Goal: Download file/media

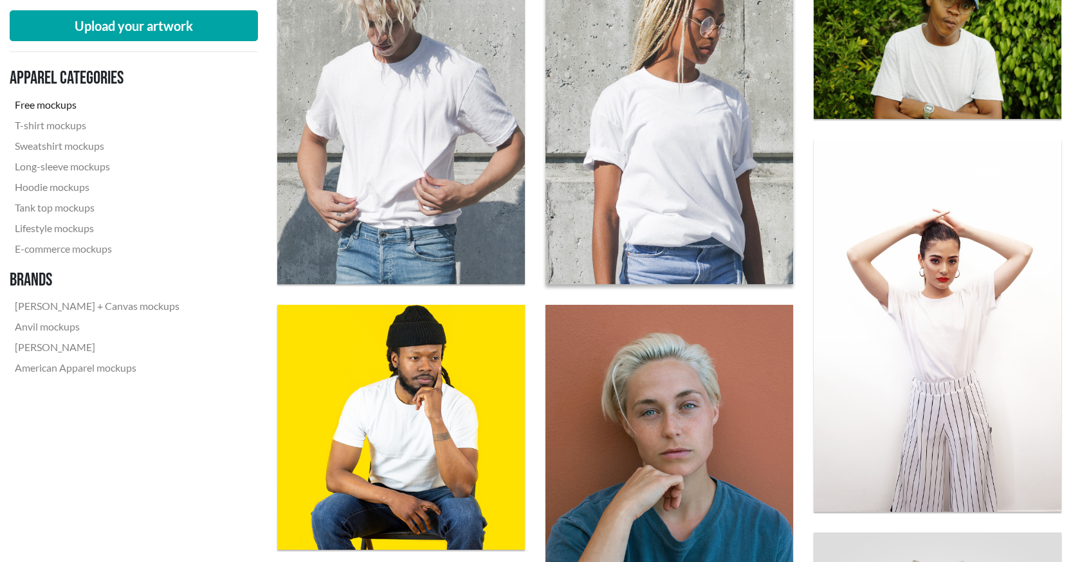
scroll to position [836, 0]
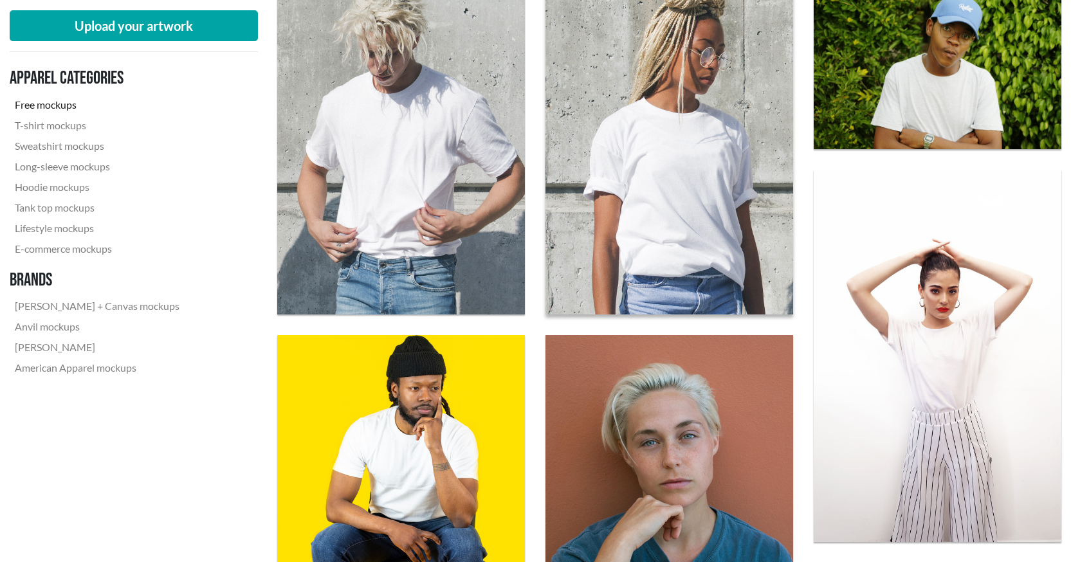
click at [709, 117] on img at bounding box center [669, 149] width 272 height 363
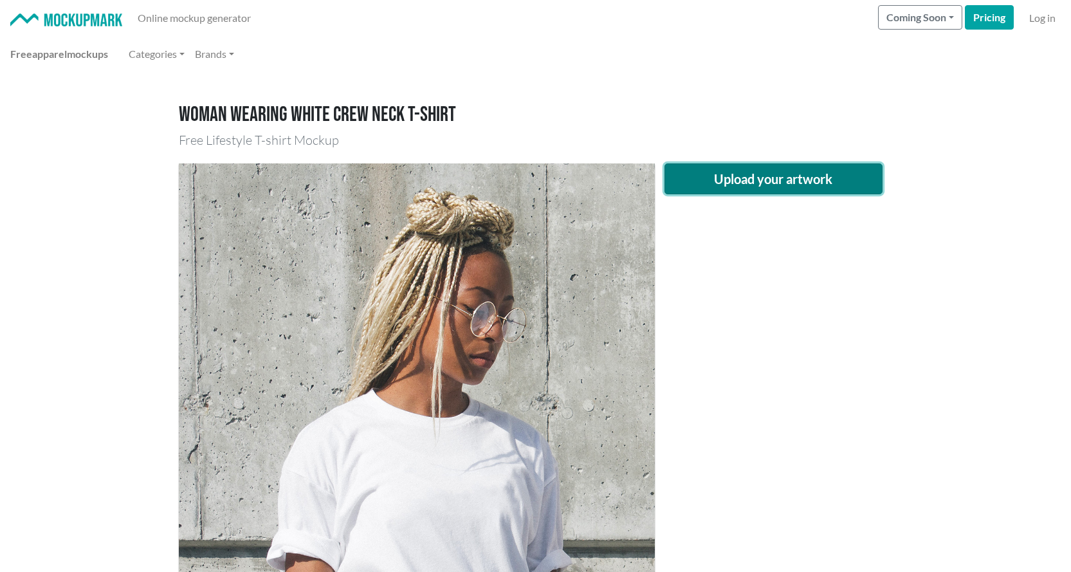
click at [782, 180] on button "Upload your artwork" at bounding box center [773, 178] width 219 height 31
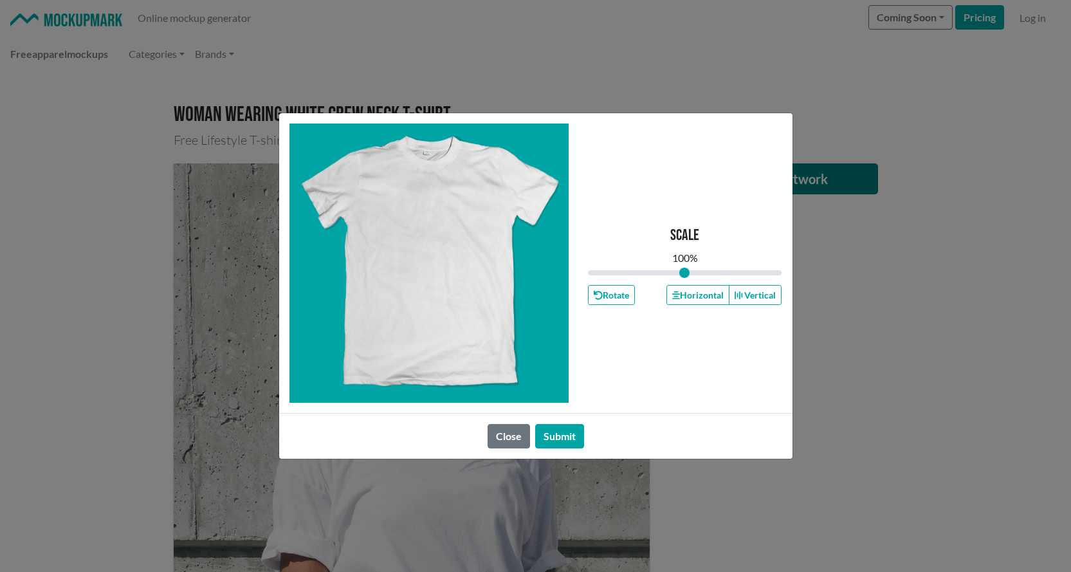
type input "1"
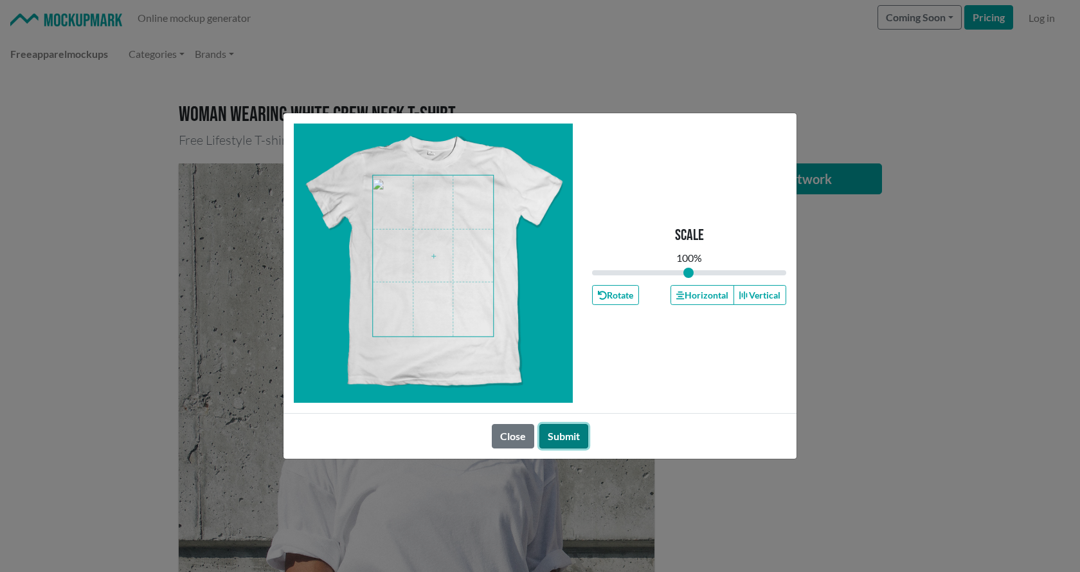
click at [564, 439] on button "Submit" at bounding box center [563, 436] width 49 height 24
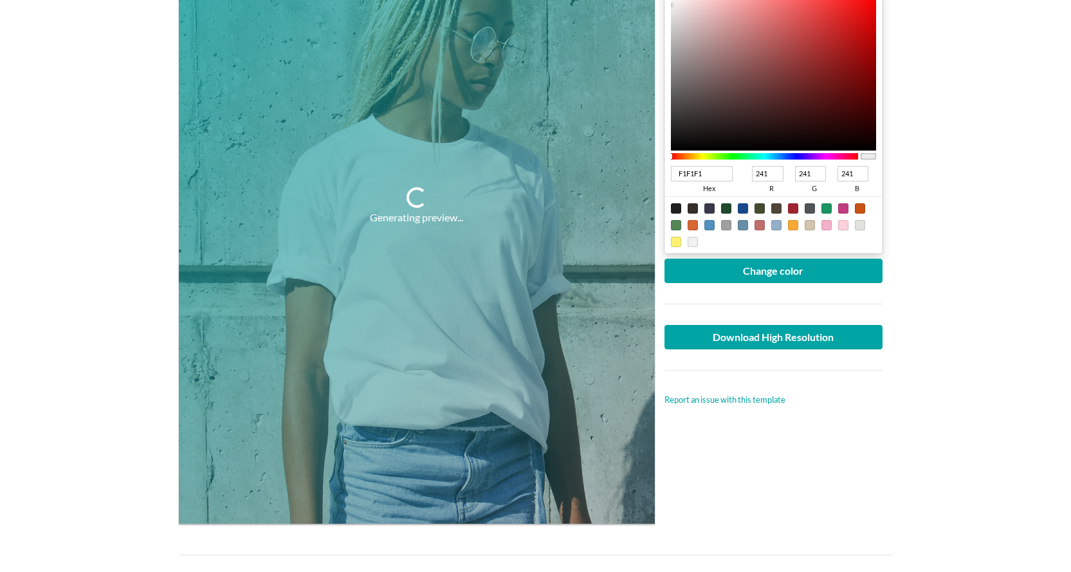
scroll to position [193, 0]
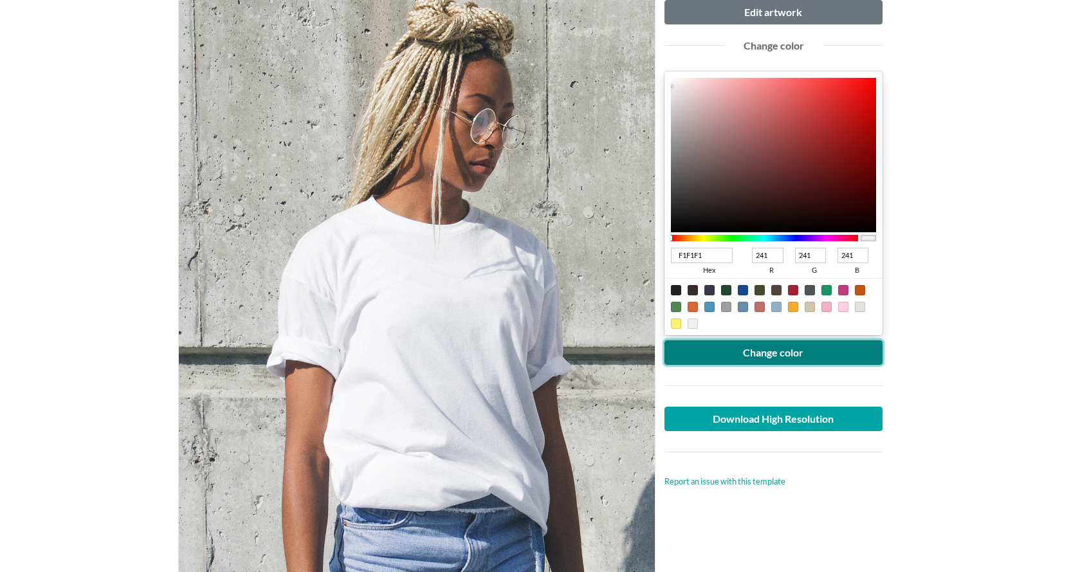
click at [795, 352] on button "Change color" at bounding box center [773, 352] width 219 height 24
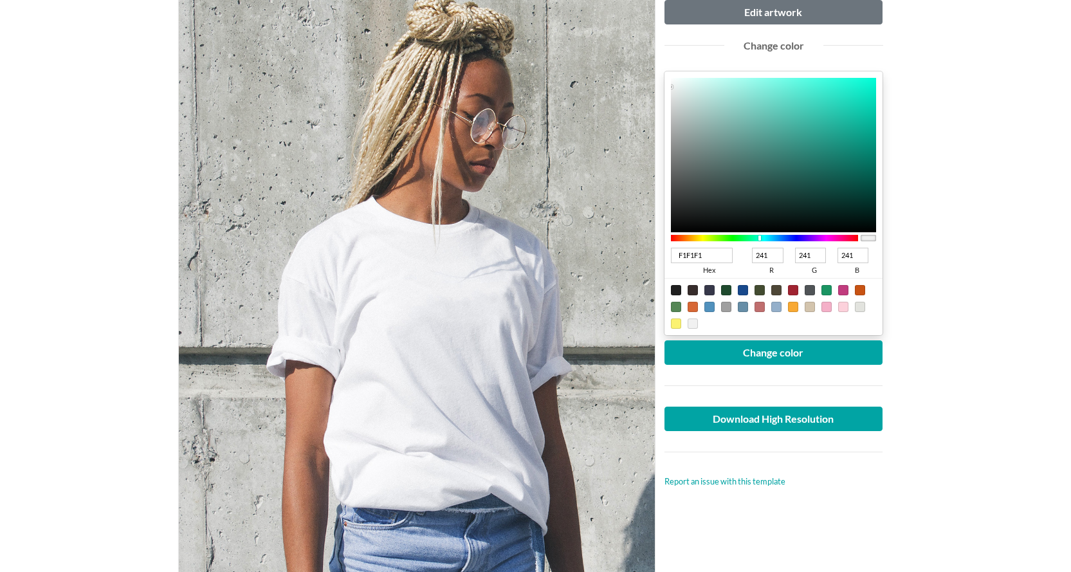
click at [761, 237] on div at bounding box center [765, 238] width 188 height 6
type input "078476"
type input "7"
type input "132"
type input "118"
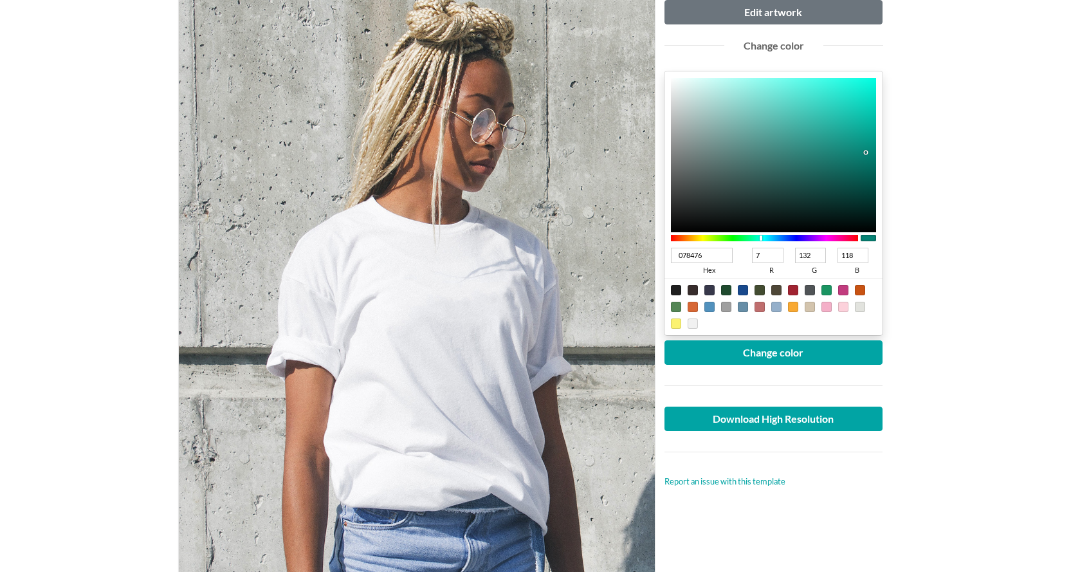
drag, startPoint x: 865, startPoint y: 152, endPoint x: 861, endPoint y: 163, distance: 11.6
click at [865, 153] on div at bounding box center [774, 155] width 206 height 154
type input "078375"
type input "131"
type input "117"
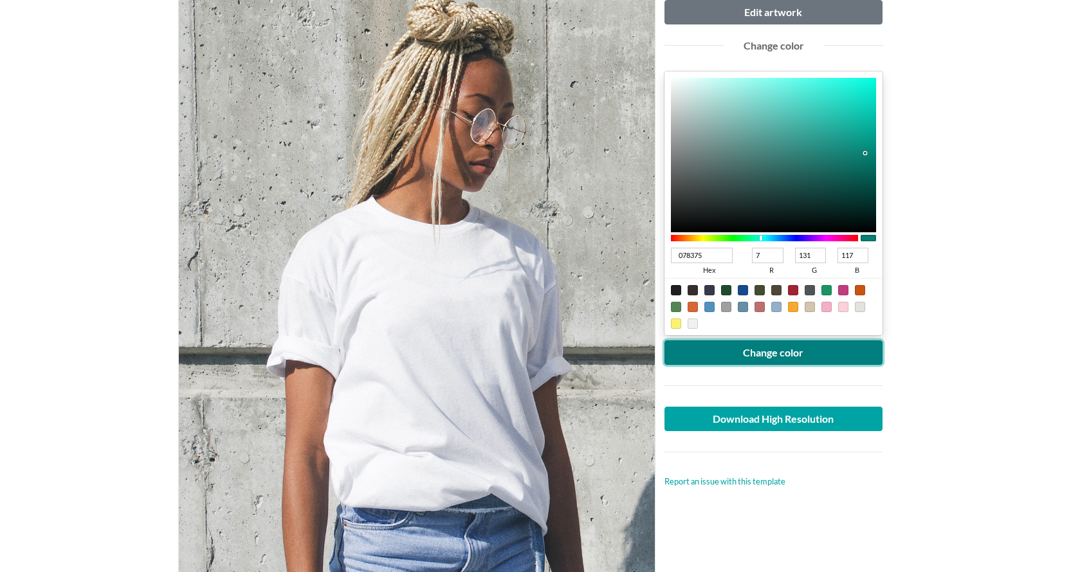
click at [752, 347] on button "Change color" at bounding box center [773, 352] width 219 height 24
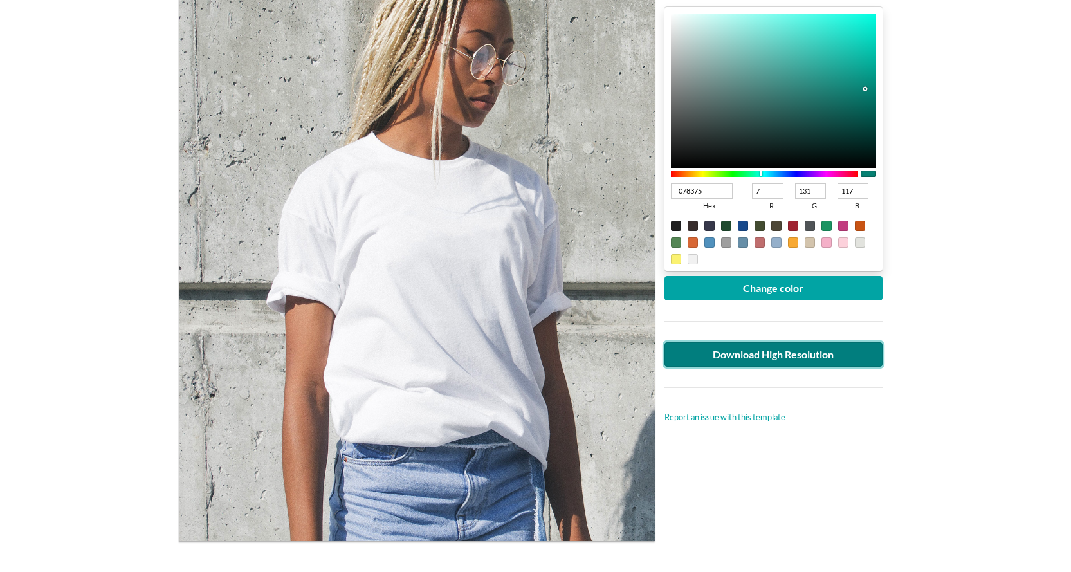
click at [817, 360] on link "Download High Resolution" at bounding box center [773, 354] width 219 height 24
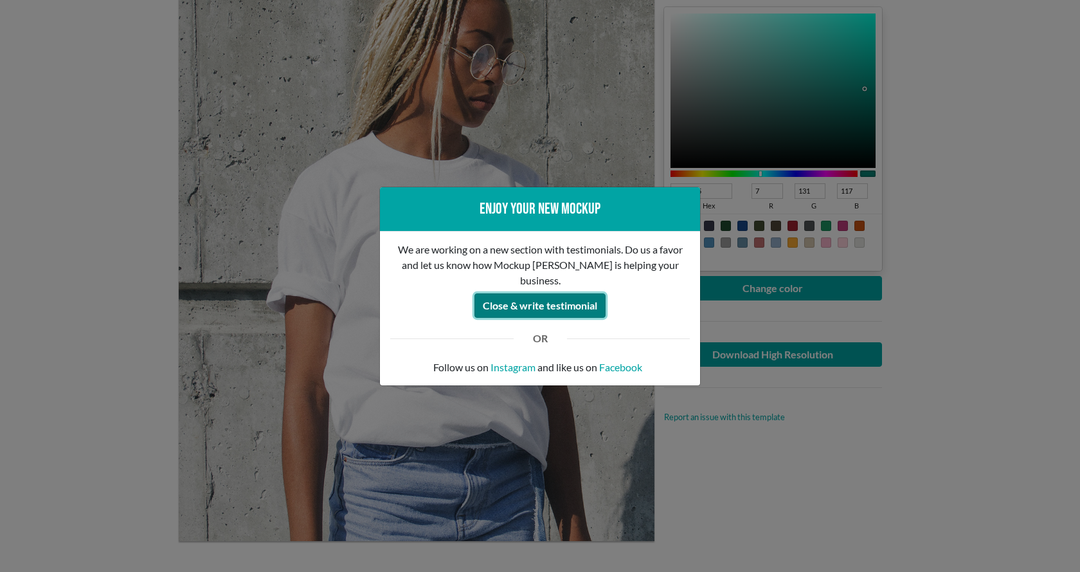
click at [532, 296] on button "Close & write testimonial" at bounding box center [540, 305] width 131 height 24
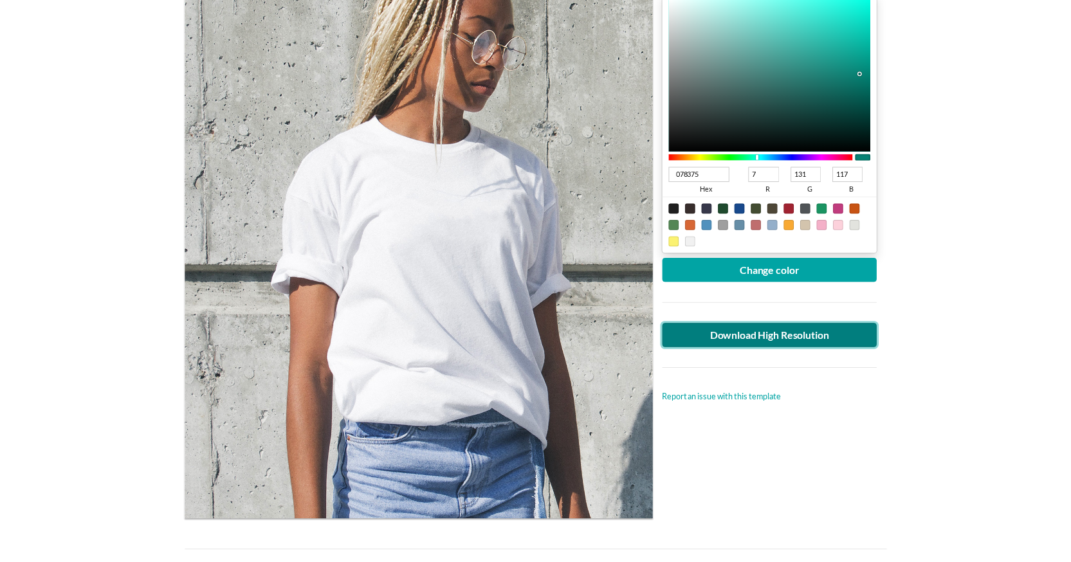
scroll to position [0, 0]
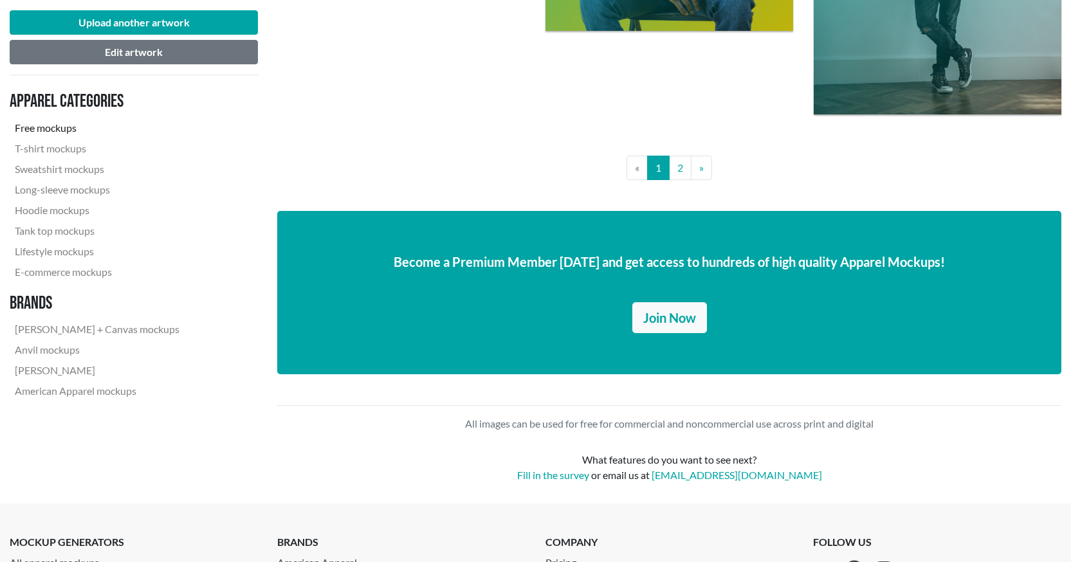
scroll to position [2958, 0]
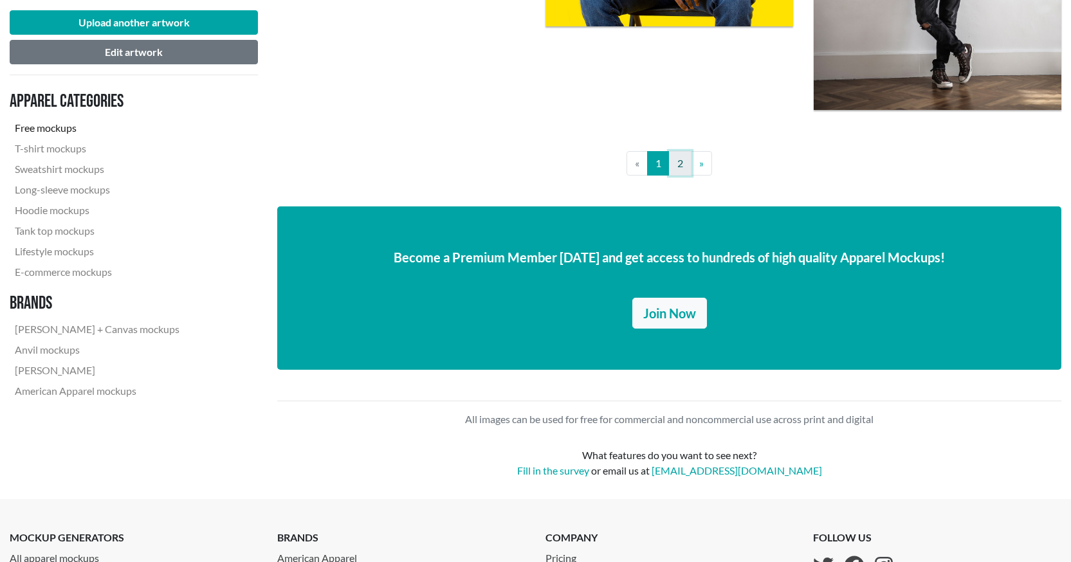
click at [684, 163] on link "2" at bounding box center [680, 163] width 23 height 24
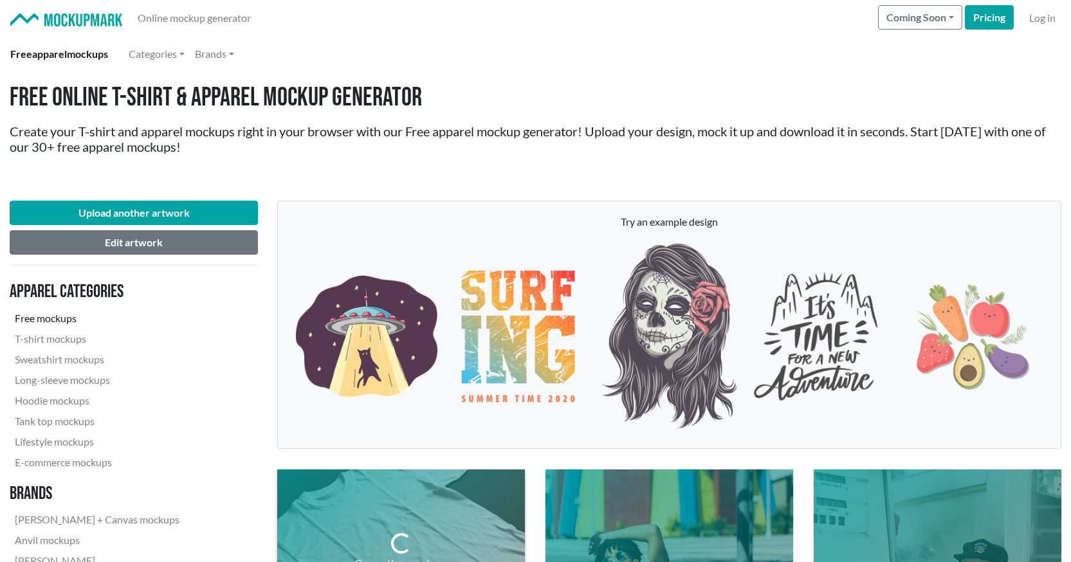
scroll to position [321, 0]
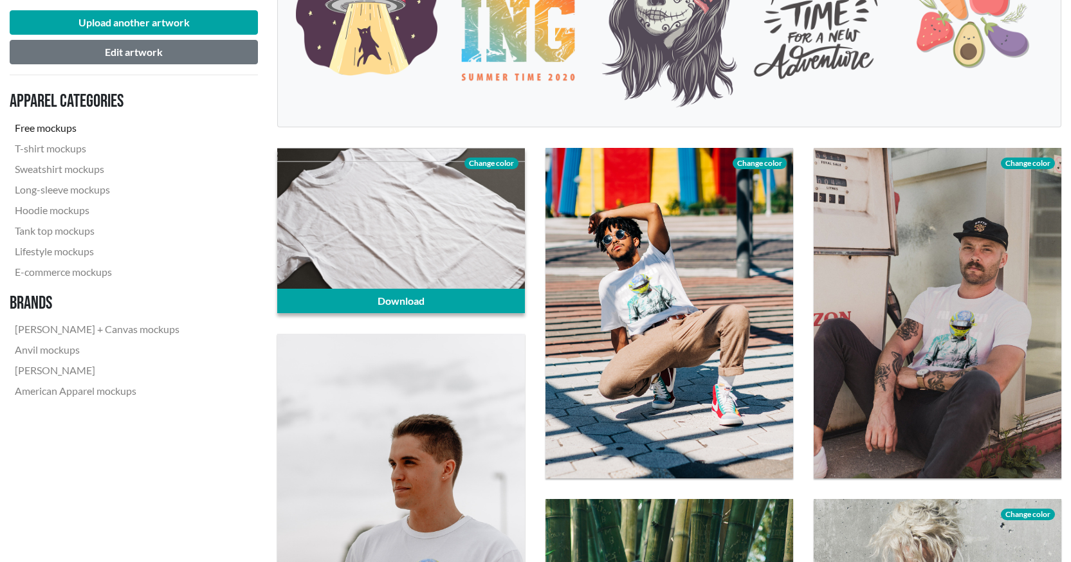
click at [480, 163] on span "Change color" at bounding box center [491, 164] width 54 height 12
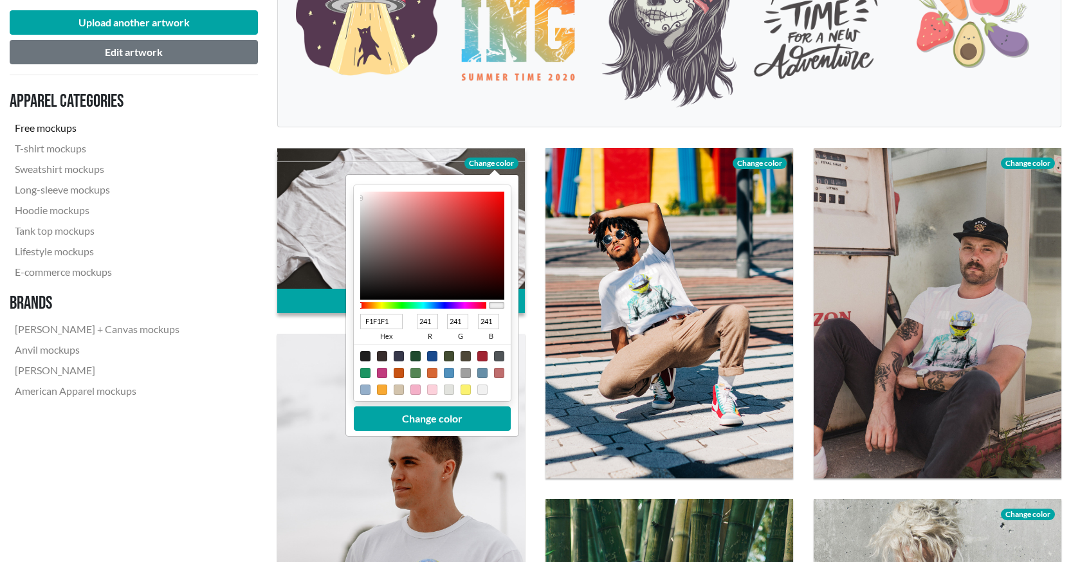
drag, startPoint x: 431, startPoint y: 318, endPoint x: 415, endPoint y: 333, distance: 22.3
click at [415, 333] on div "241 r" at bounding box center [428, 329] width 30 height 30
type input "07F1F1"
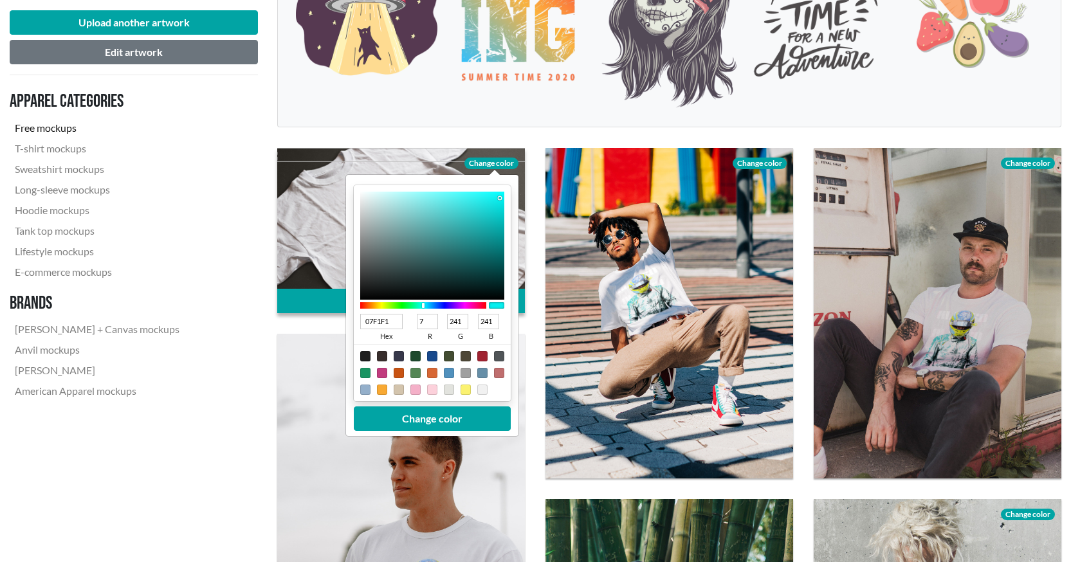
type input "7"
type input "0701F1"
type input "1"
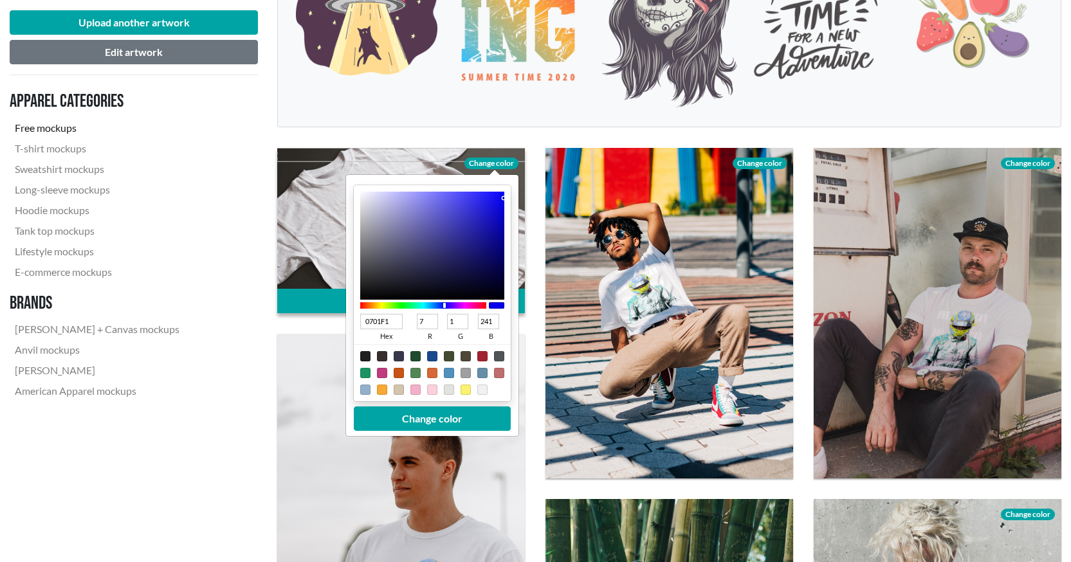
type input "070DF1"
type input "13"
type input "0783F1"
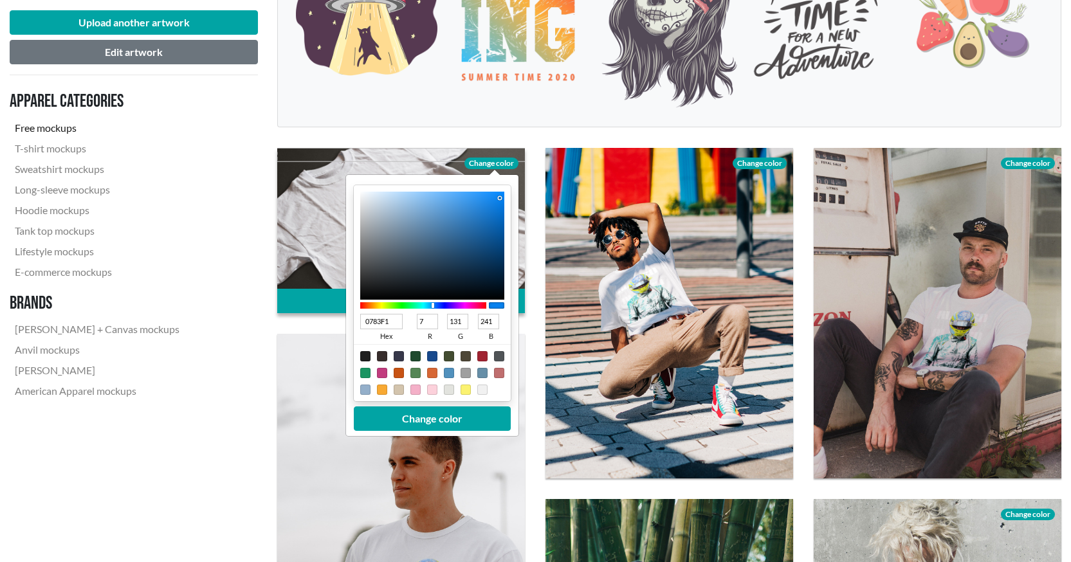
type input "131"
type input "078301"
type input "1"
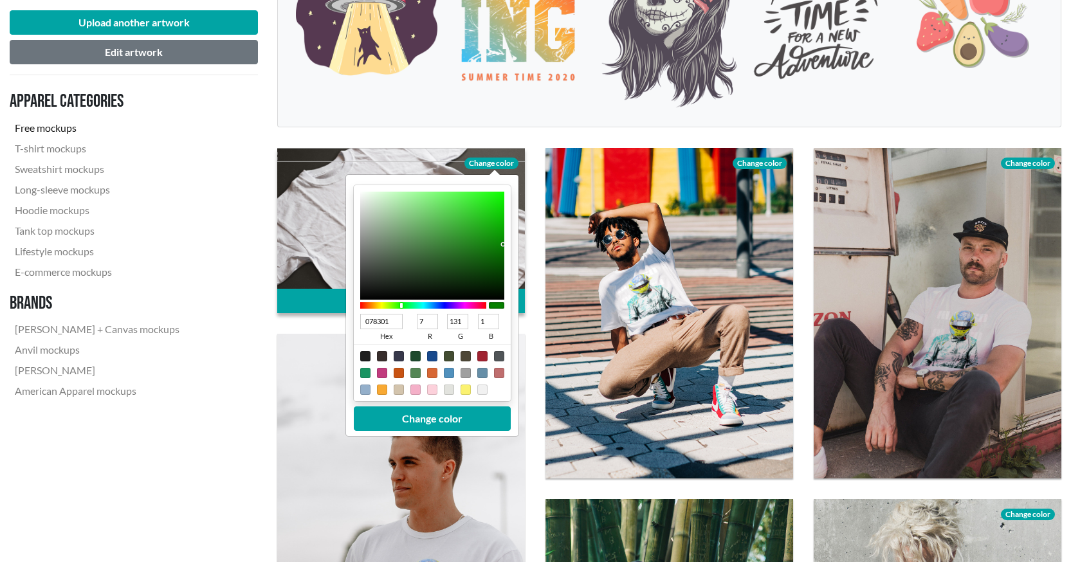
type input "07830B"
type input "11"
type input "078375"
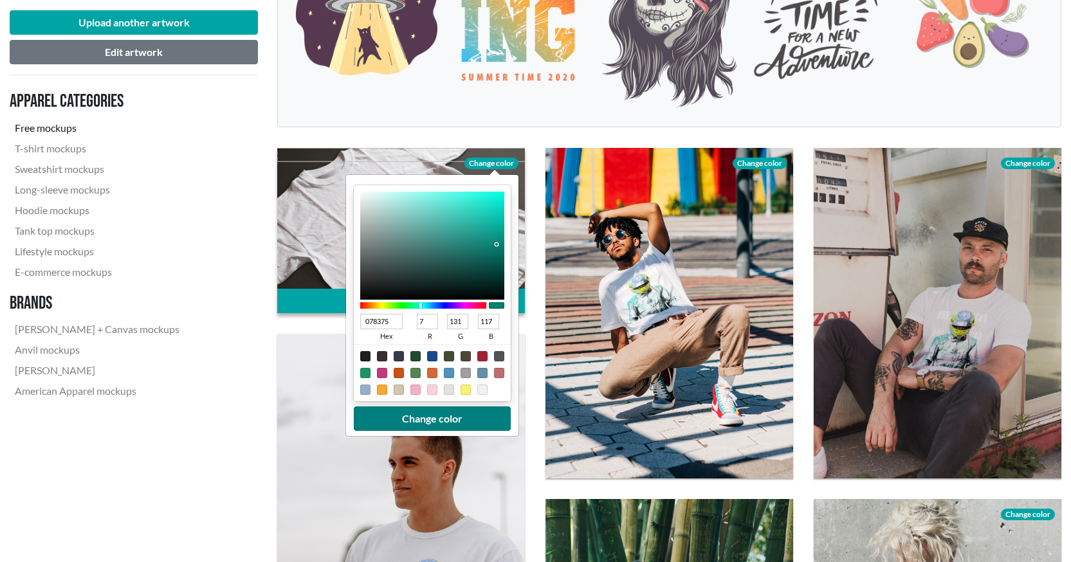
type input "117"
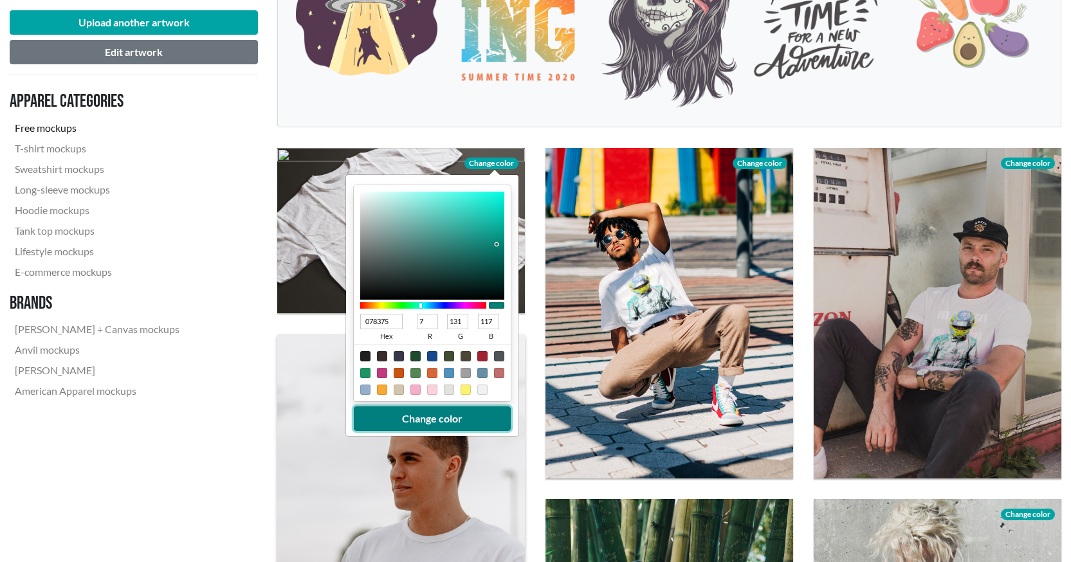
drag, startPoint x: 422, startPoint y: 408, endPoint x: 417, endPoint y: 412, distance: 6.8
click at [418, 412] on button "Change color" at bounding box center [432, 418] width 157 height 24
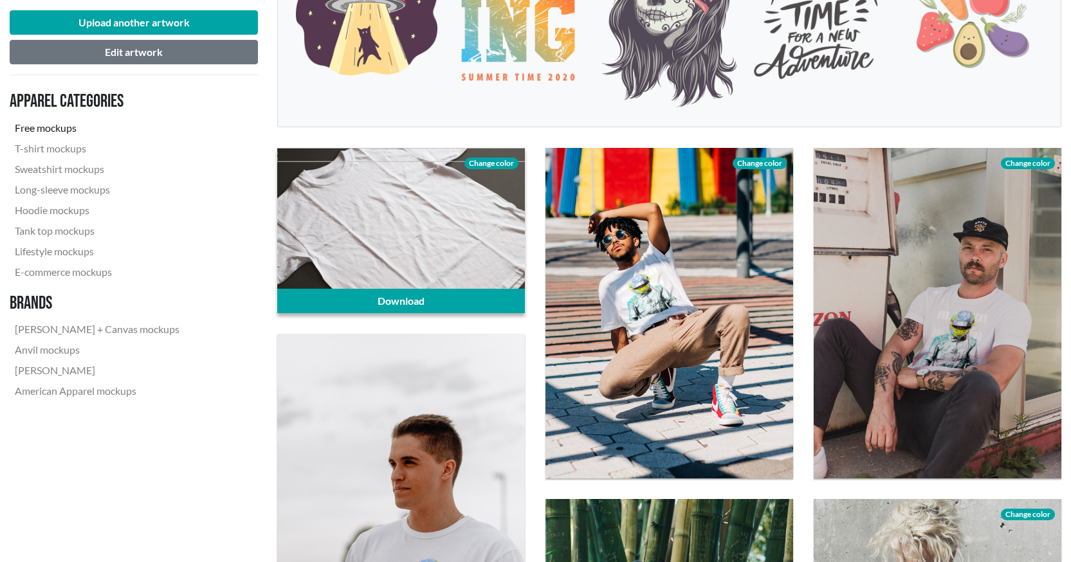
click at [412, 263] on div at bounding box center [401, 230] width 248 height 165
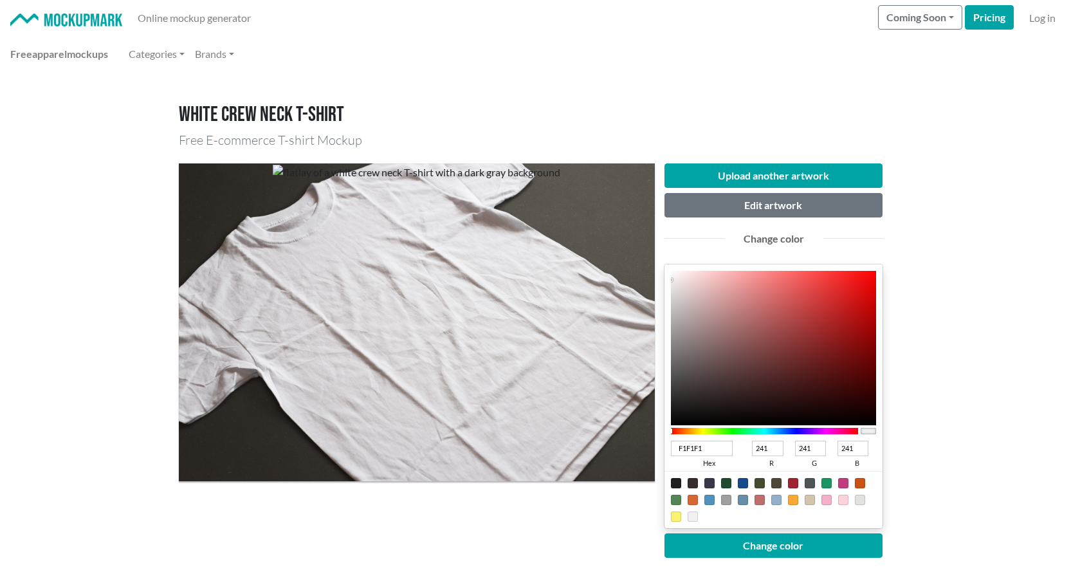
drag, startPoint x: 770, startPoint y: 449, endPoint x: 747, endPoint y: 469, distance: 31.0
click at [747, 469] on div "F1F1F1 hex 241 r 241 g 241 b 100 a" at bounding box center [774, 454] width 206 height 34
type input "07F1F1"
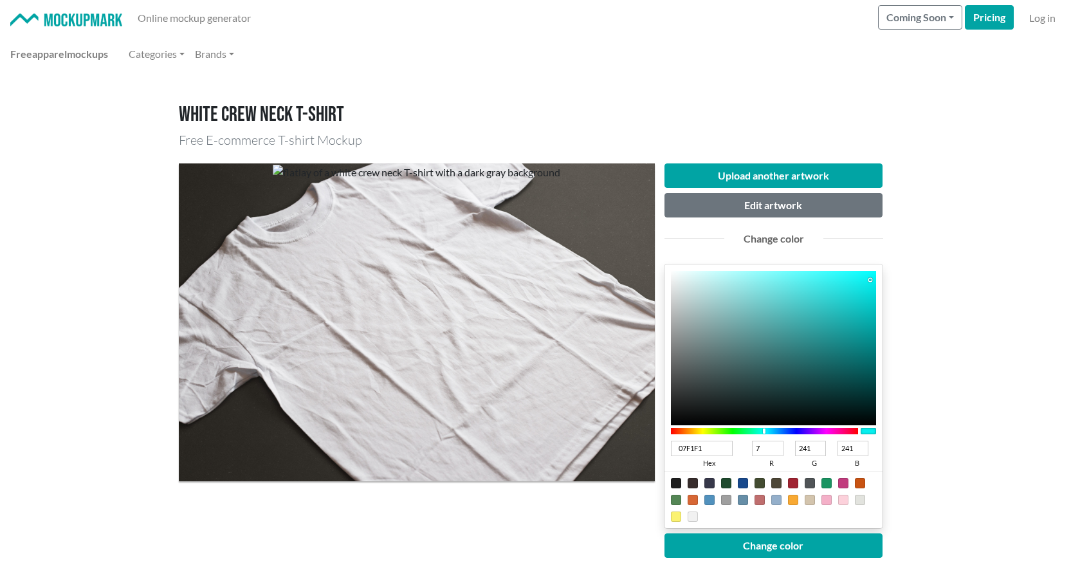
type input "7"
type input "0701F1"
type input "1"
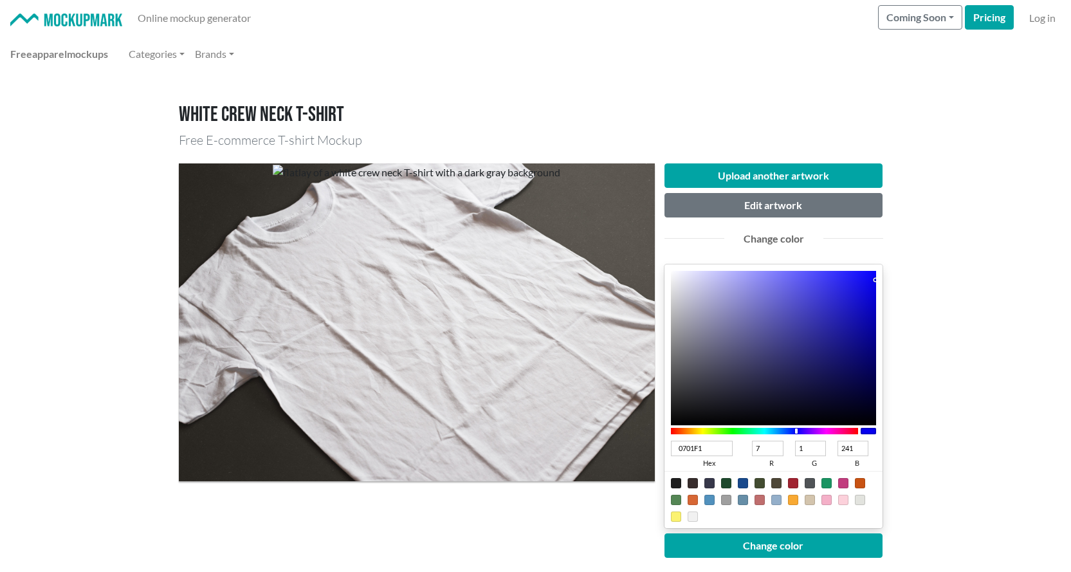
type input "070DF1"
type input "13"
type input "0783F1"
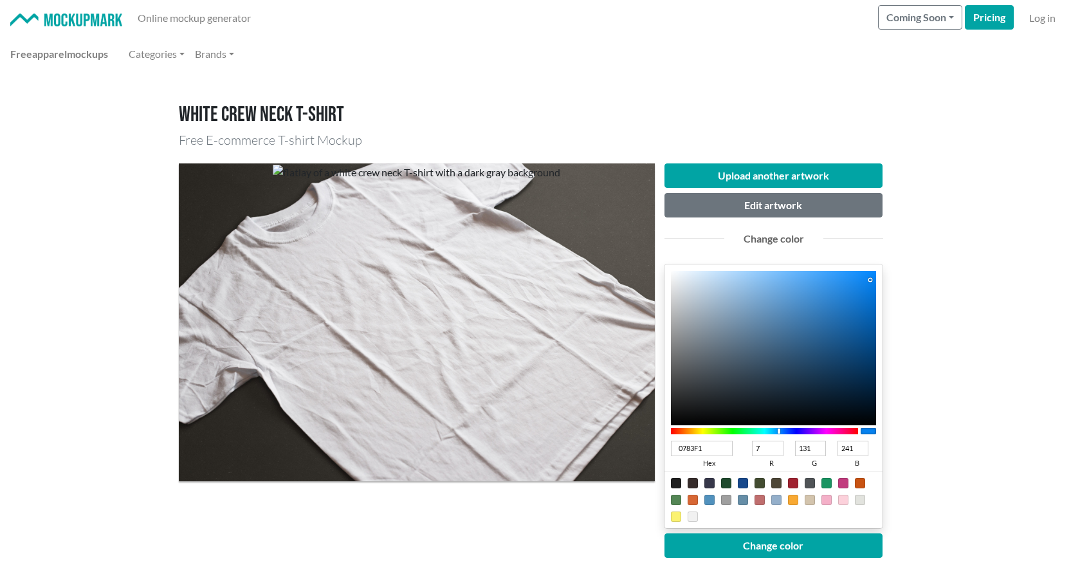
type input "131"
type input "078301"
type input "1"
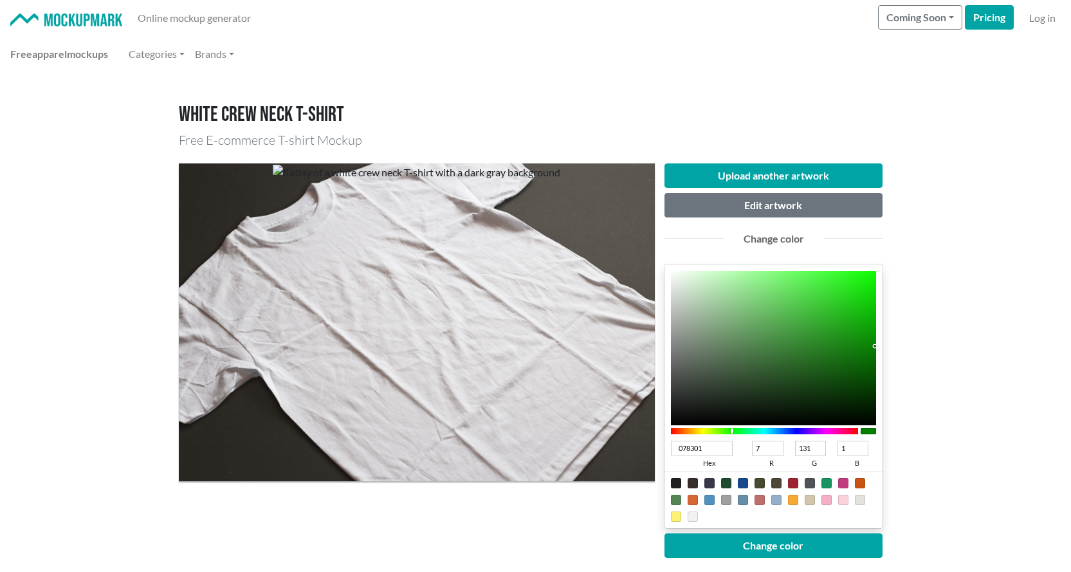
type input "07830B"
type input "11"
type input "078375"
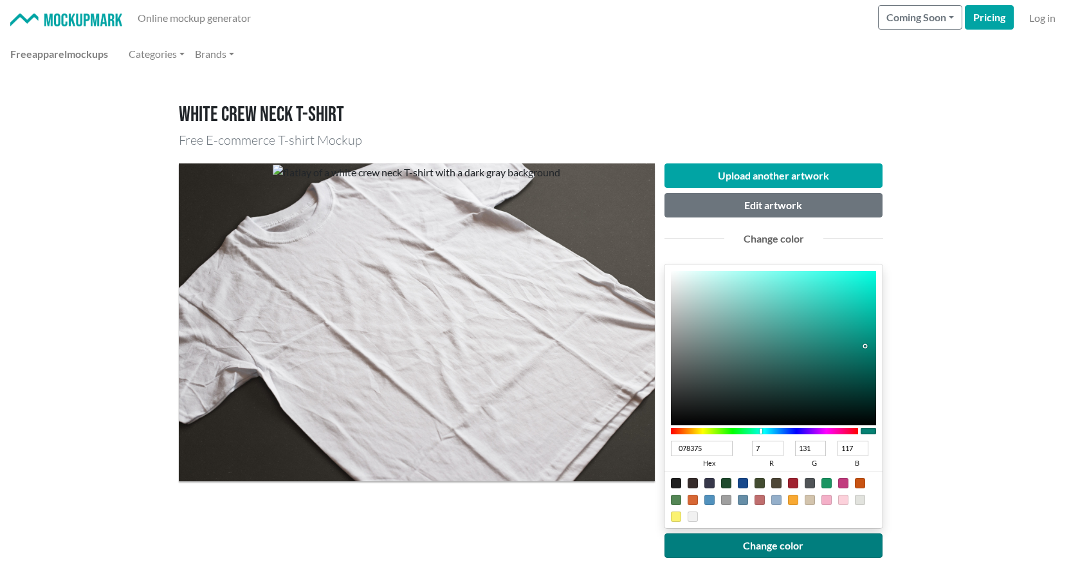
type input "117"
click at [738, 542] on button "Change color" at bounding box center [773, 545] width 219 height 24
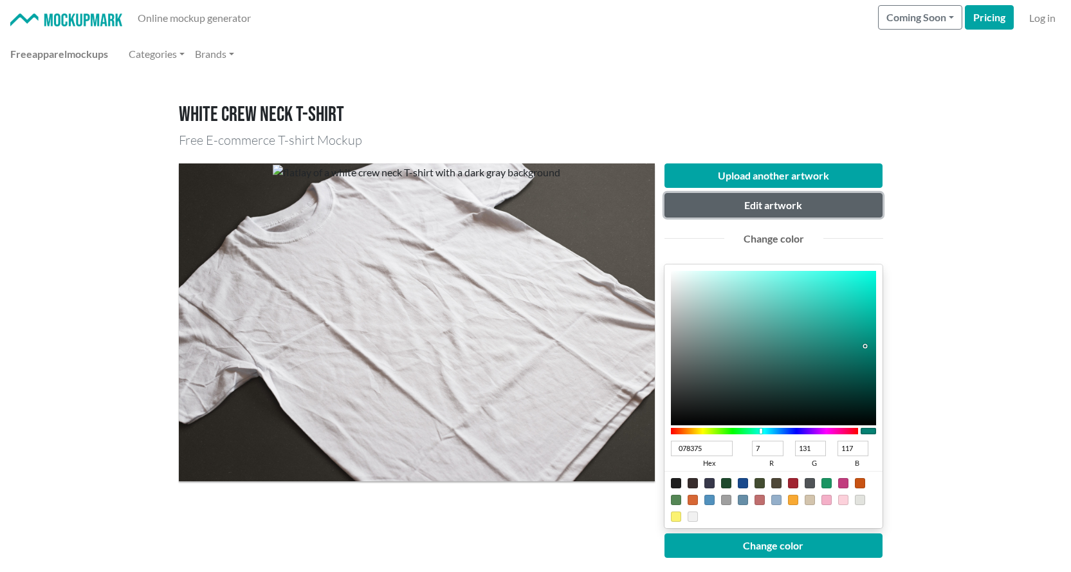
click at [792, 201] on button "Edit artwork" at bounding box center [773, 205] width 219 height 24
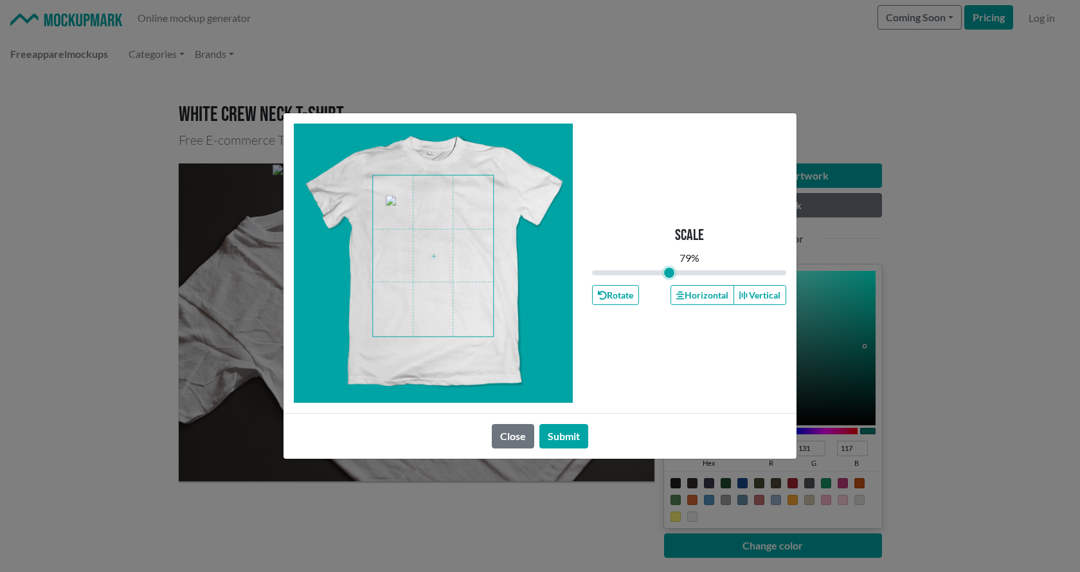
type input "0.79"
click at [670, 275] on input "range" at bounding box center [689, 273] width 194 height 14
click at [439, 268] on span at bounding box center [433, 256] width 120 height 161
click at [716, 294] on button "Horizontal" at bounding box center [702, 295] width 63 height 20
click at [566, 436] on button "Submit" at bounding box center [563, 436] width 49 height 24
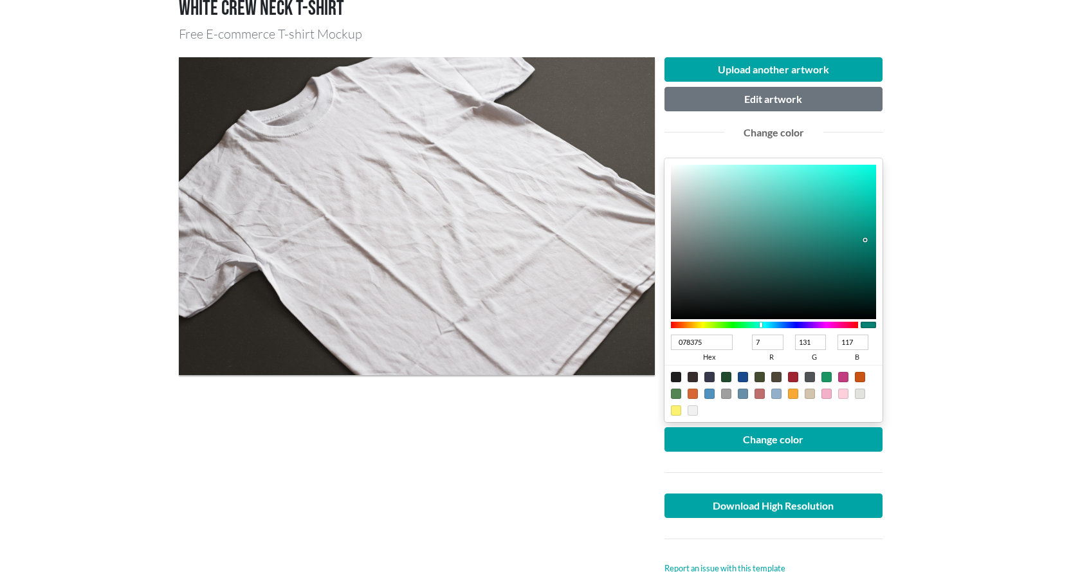
scroll to position [129, 0]
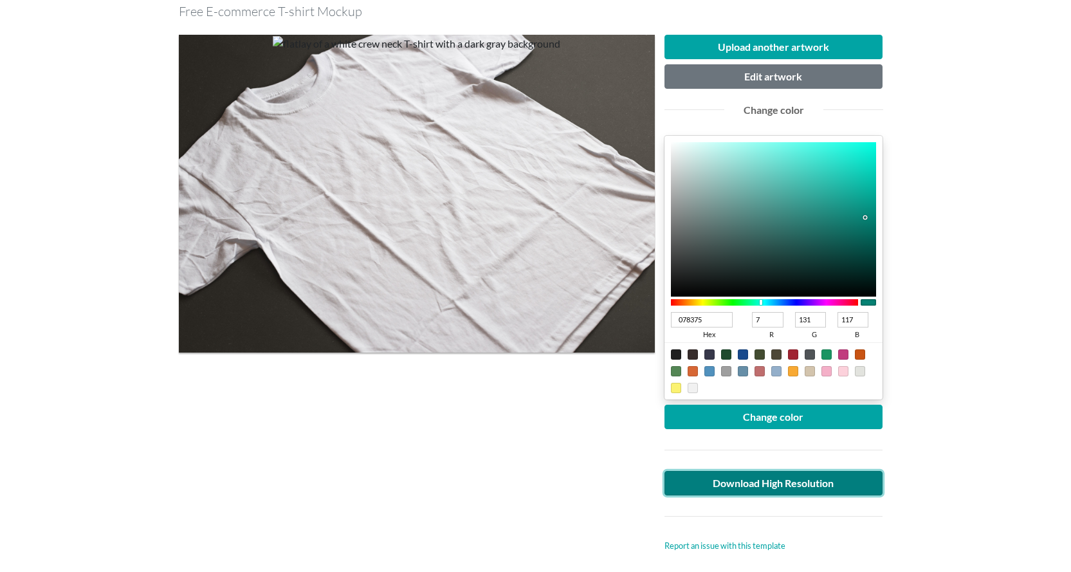
click at [768, 484] on link "Download High Resolution" at bounding box center [773, 483] width 219 height 24
